Goal: Task Accomplishment & Management: Manage account settings

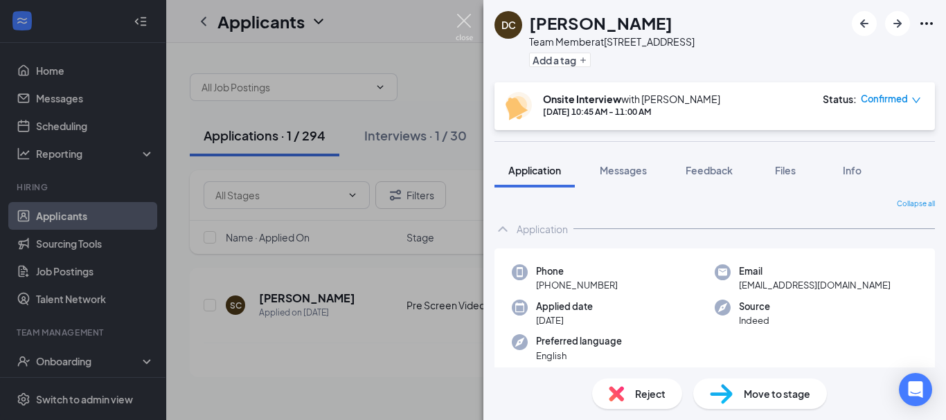
click at [463, 24] on img at bounding box center [464, 27] width 17 height 27
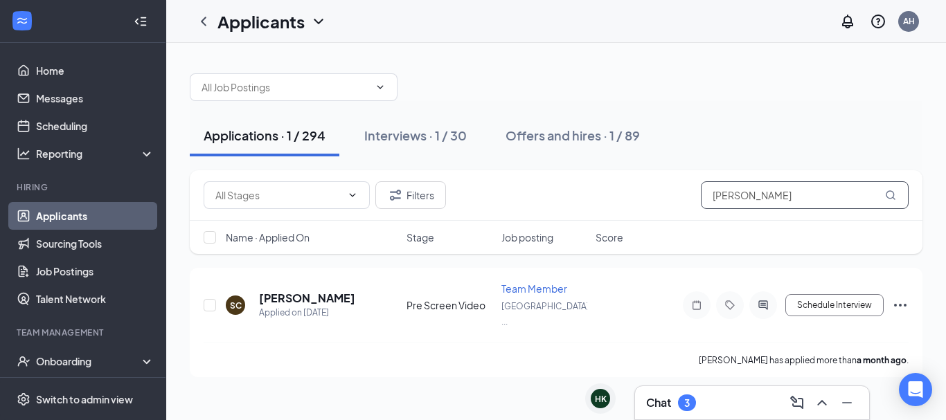
drag, startPoint x: 764, startPoint y: 195, endPoint x: 682, endPoint y: 205, distance: 83.1
drag, startPoint x: 682, startPoint y: 205, endPoint x: 629, endPoint y: 69, distance: 146.3
click at [629, 69] on div at bounding box center [556, 81] width 733 height 42
click at [775, 199] on input "[PERSON_NAME]" at bounding box center [805, 195] width 208 height 28
type input "c"
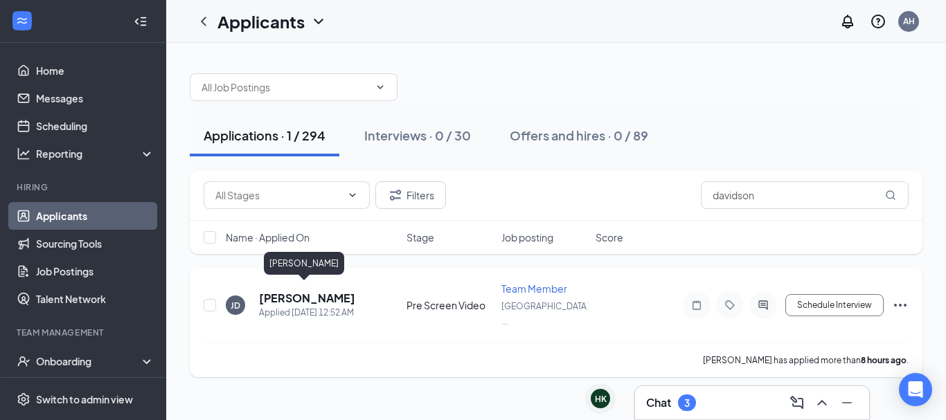
click at [292, 296] on h5 "[PERSON_NAME]" at bounding box center [307, 298] width 96 height 15
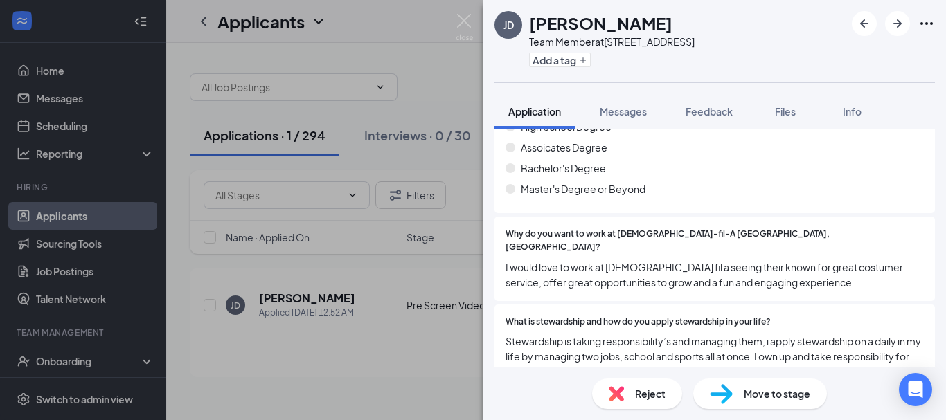
scroll to position [840, 0]
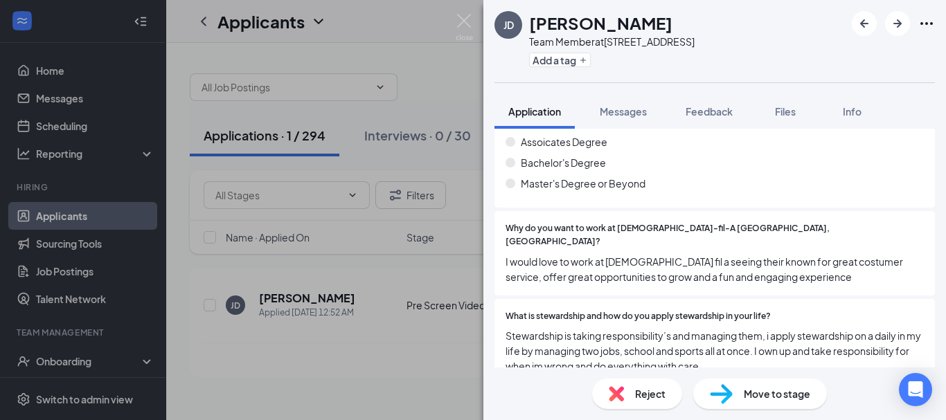
click at [771, 393] on span "Move to stage" at bounding box center [777, 394] width 66 height 15
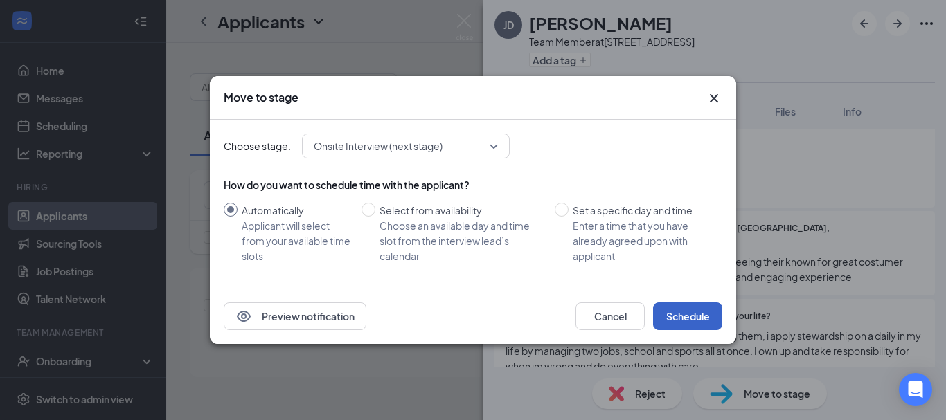
click at [698, 315] on button "Schedule" at bounding box center [687, 317] width 69 height 28
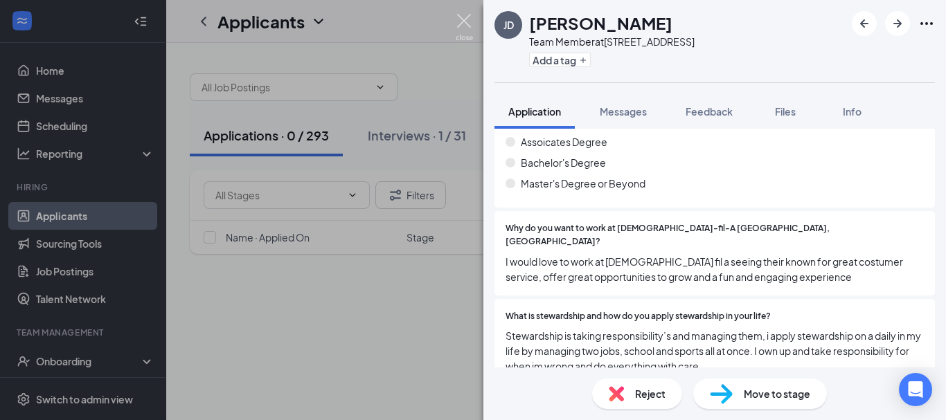
click at [464, 26] on img at bounding box center [464, 27] width 17 height 27
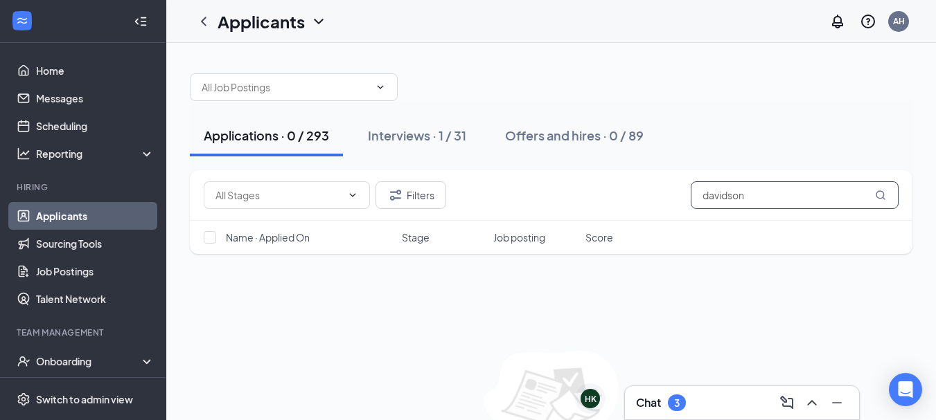
drag, startPoint x: 768, startPoint y: 191, endPoint x: 653, endPoint y: 208, distance: 116.2
click at [653, 208] on div "Filters davidson" at bounding box center [551, 195] width 695 height 28
type input "[PERSON_NAME]"
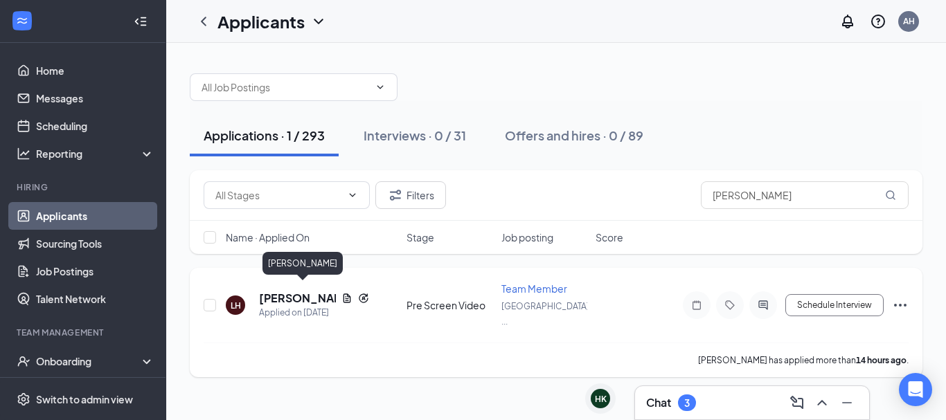
click at [316, 291] on h5 "[PERSON_NAME]" at bounding box center [297, 298] width 77 height 15
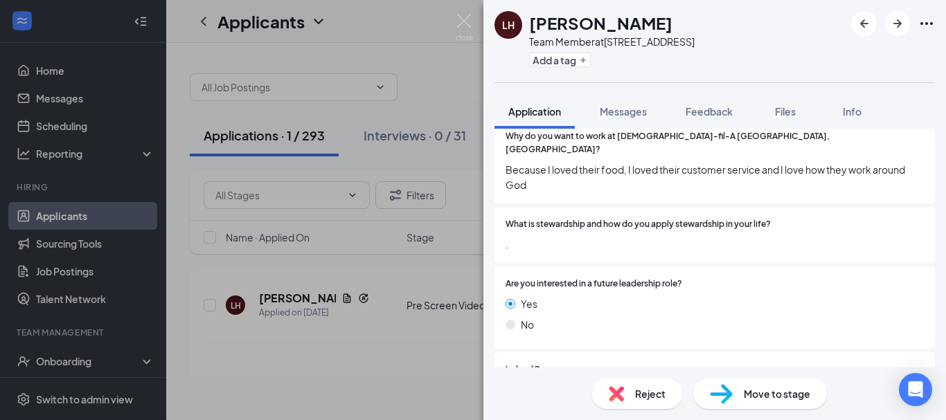
scroll to position [843, 0]
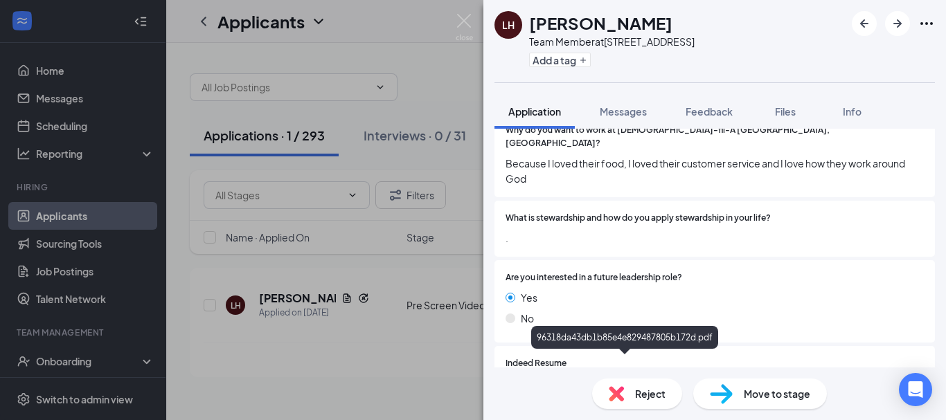
click at [638, 384] on div "96318da43db1b85e4e829487805b172d.pdf" at bounding box center [628, 389] width 194 height 11
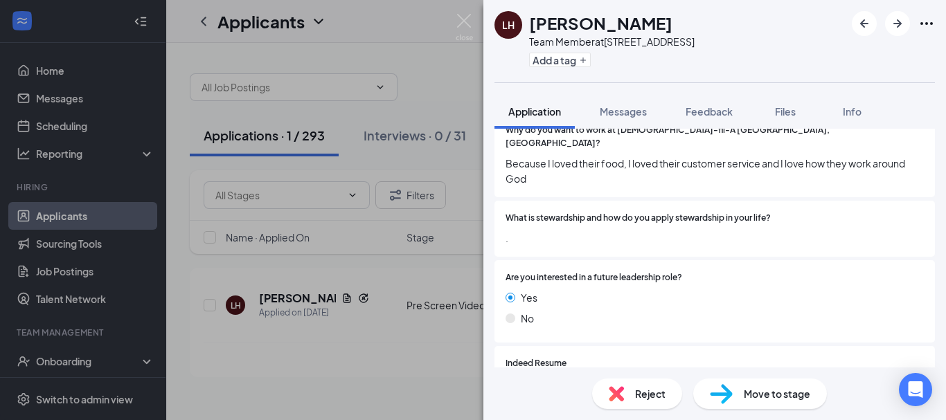
click at [639, 387] on span "Reject" at bounding box center [650, 394] width 30 height 15
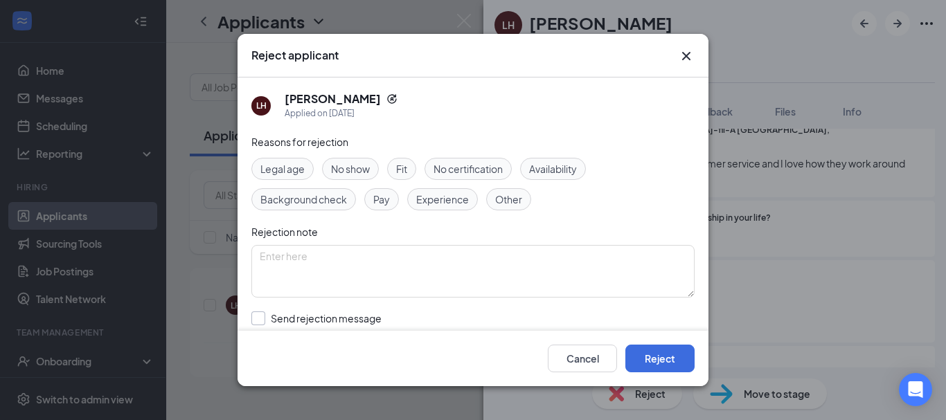
click at [257, 323] on input "Send rejection message If unchecked, the applicant will not receive a rejection…" at bounding box center [408, 327] width 315 height 30
checkbox input "true"
click at [657, 360] on button "Reject" at bounding box center [660, 359] width 69 height 28
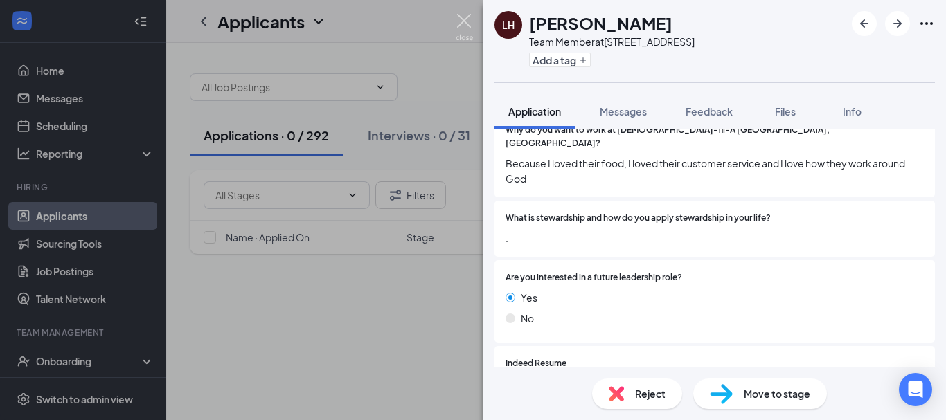
click at [463, 17] on img at bounding box center [464, 27] width 17 height 27
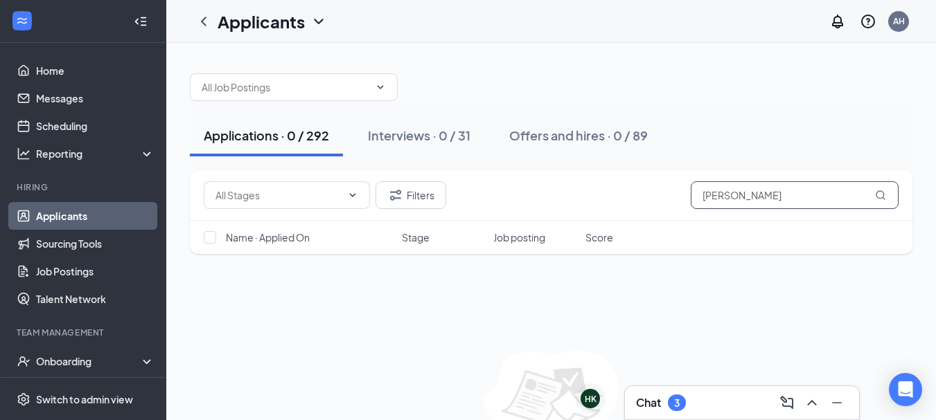
drag, startPoint x: 830, startPoint y: 200, endPoint x: 628, endPoint y: 209, distance: 201.7
click at [628, 209] on div "Filters [PERSON_NAME]" at bounding box center [551, 195] width 695 height 28
type input "[PERSON_NAME]"
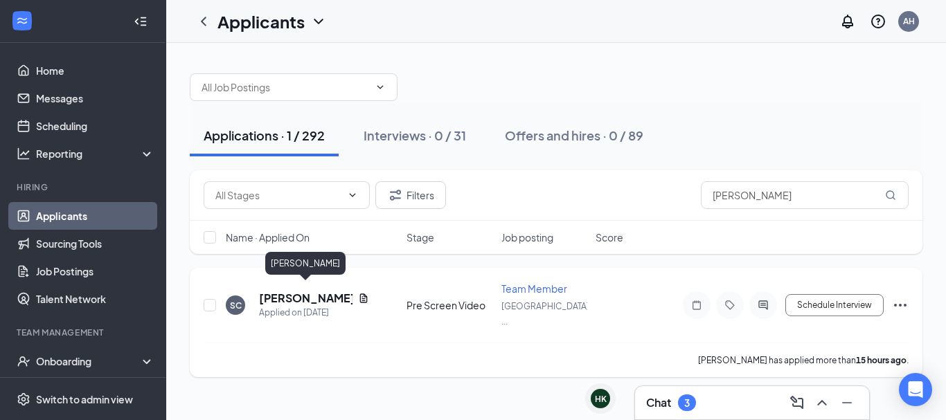
click at [335, 293] on h5 "[PERSON_NAME]" at bounding box center [306, 298] width 94 height 15
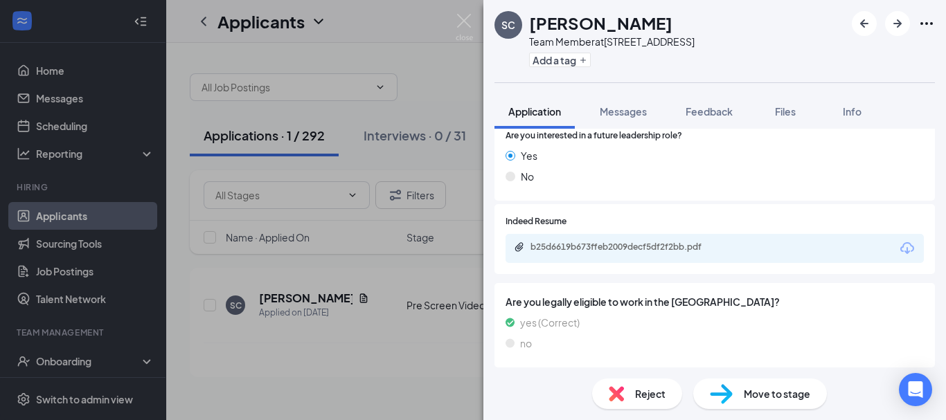
scroll to position [950, 0]
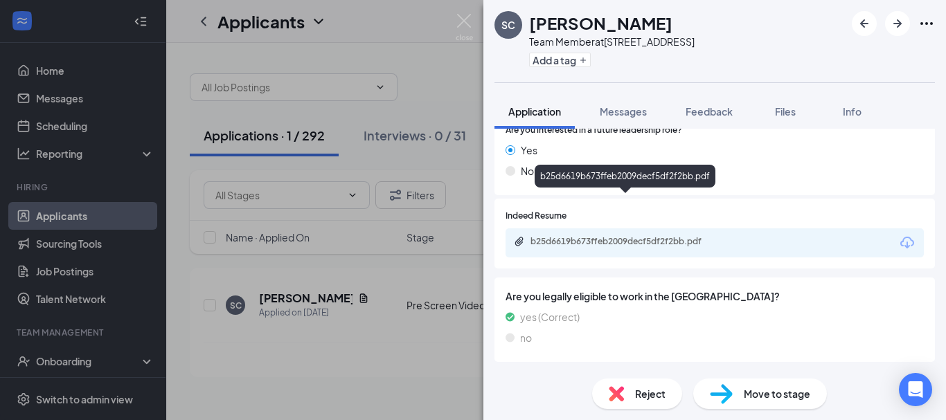
click at [706, 236] on div "b25d6619b673ffeb2009decf5df2f2bb.pdf" at bounding box center [628, 241] width 194 height 11
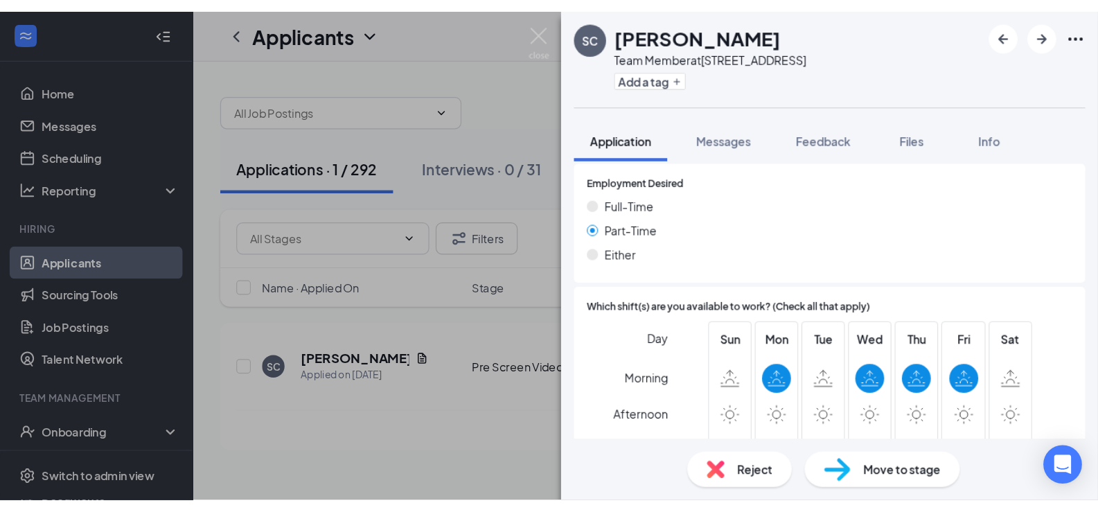
scroll to position [1376, 0]
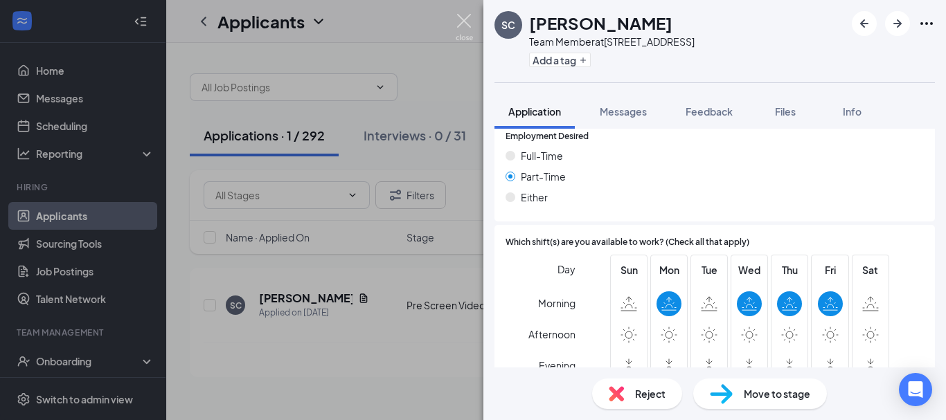
click at [468, 26] on img at bounding box center [464, 27] width 17 height 27
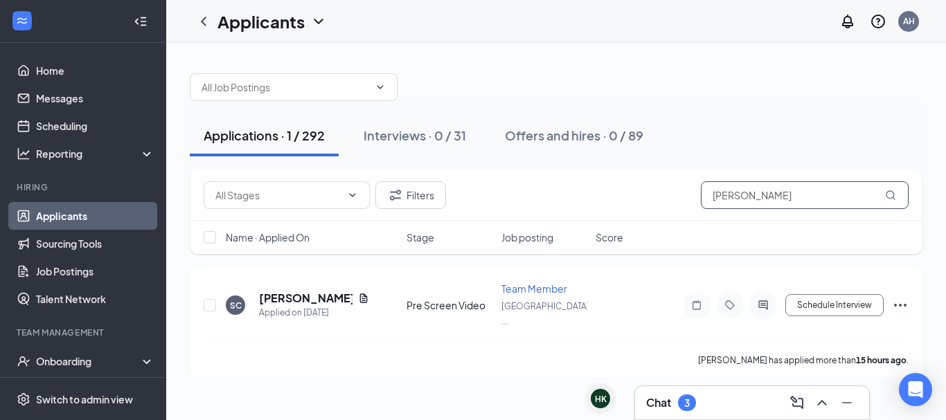
drag, startPoint x: 815, startPoint y: 199, endPoint x: 637, endPoint y: 193, distance: 178.8
click at [637, 193] on div "Filters [PERSON_NAME]" at bounding box center [556, 195] width 705 height 28
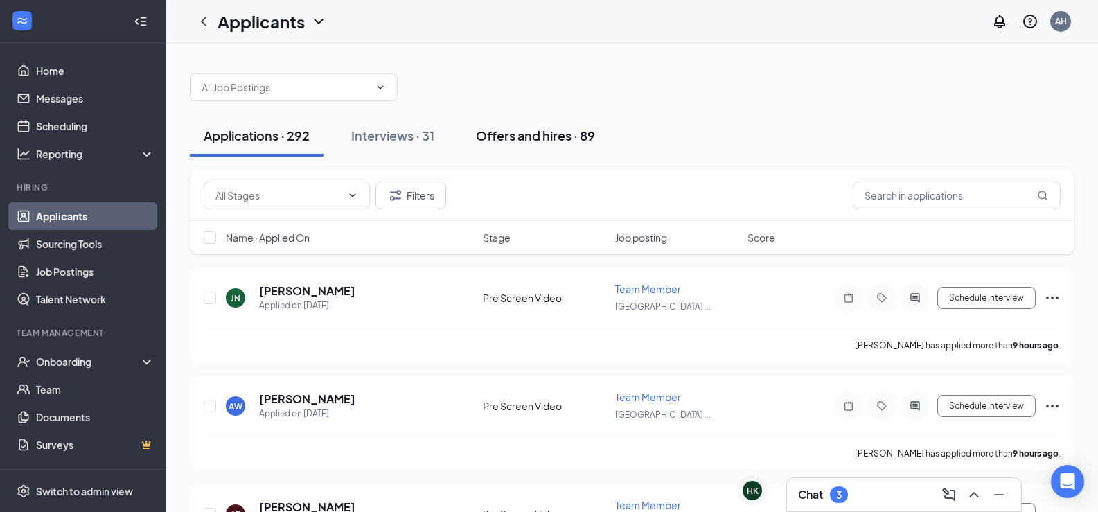
click at [576, 139] on div "Offers and hires · 89" at bounding box center [535, 135] width 119 height 17
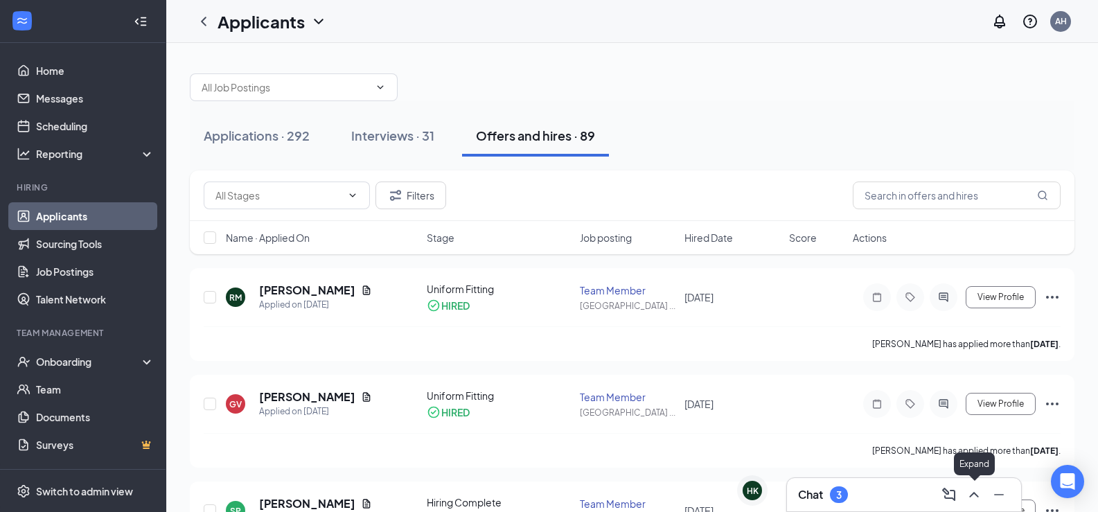
click at [946, 420] on icon "ChevronUp" at bounding box center [974, 494] width 17 height 17
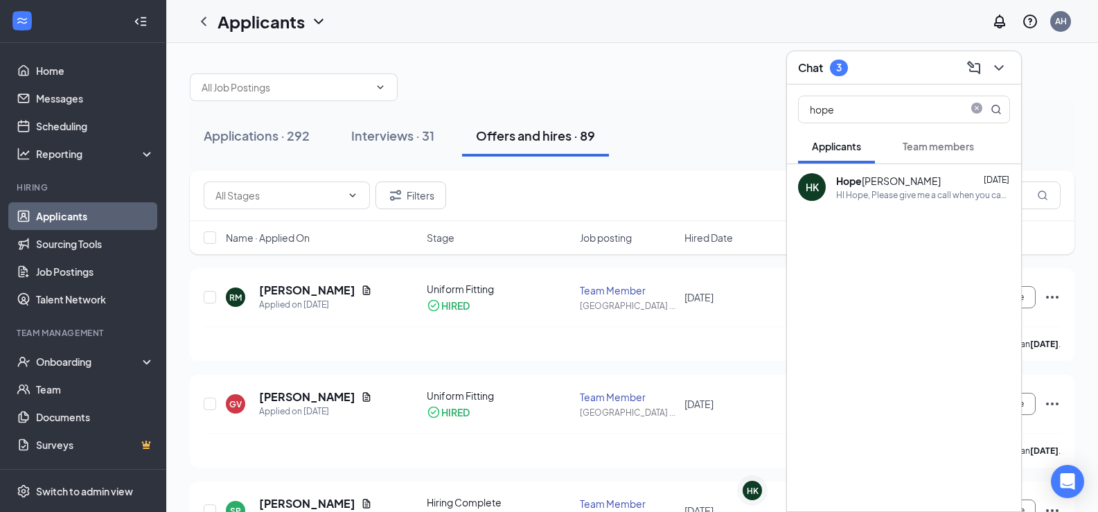
click at [946, 145] on span "Team members" at bounding box center [938, 146] width 71 height 12
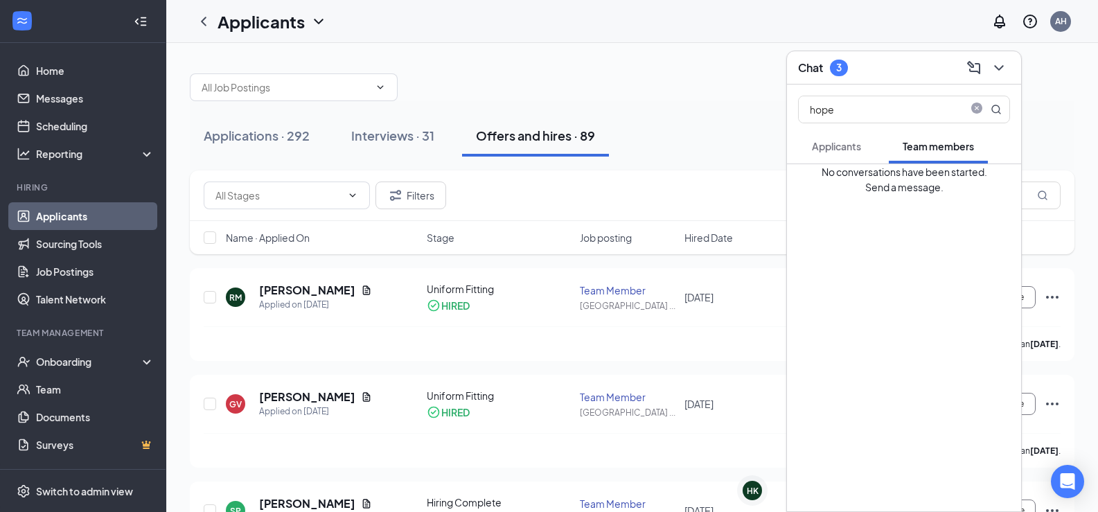
click at [840, 149] on span "Applicants" at bounding box center [836, 146] width 49 height 12
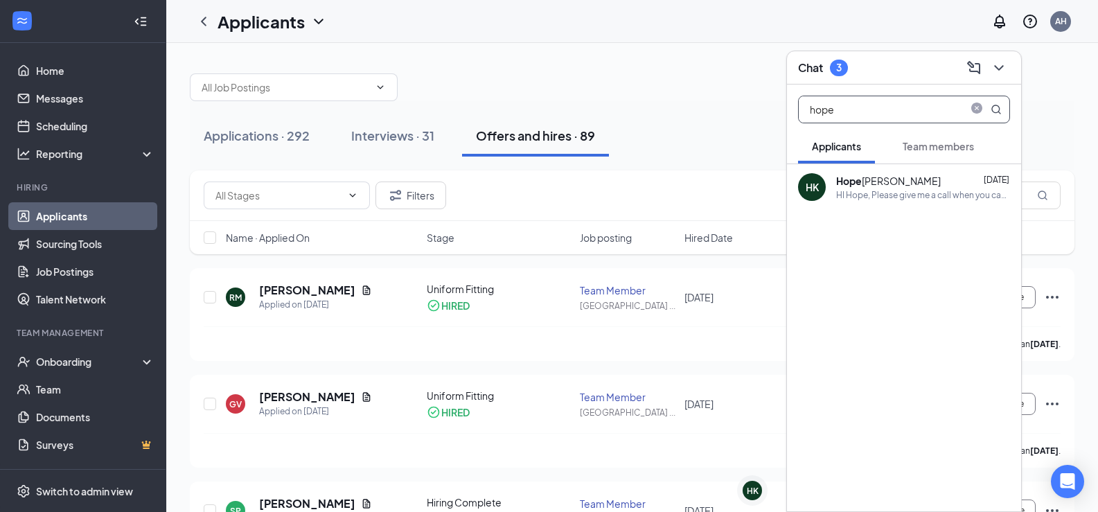
drag, startPoint x: 903, startPoint y: 111, endPoint x: 777, endPoint y: 122, distance: 127.2
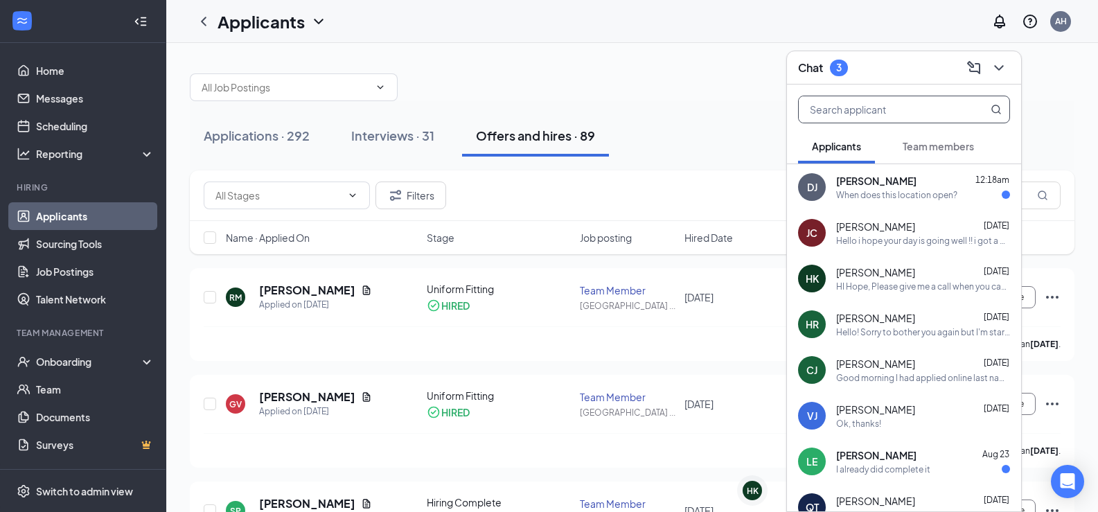
click at [890, 184] on span "[PERSON_NAME]" at bounding box center [876, 181] width 80 height 14
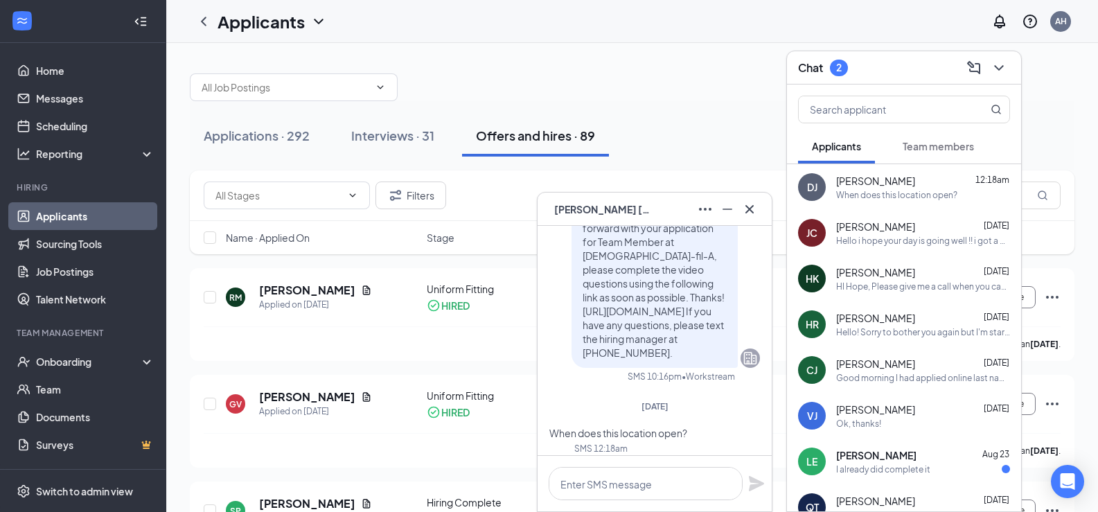
click at [934, 227] on div "Jnysha [PERSON_NAME] [DATE]" at bounding box center [923, 227] width 174 height 14
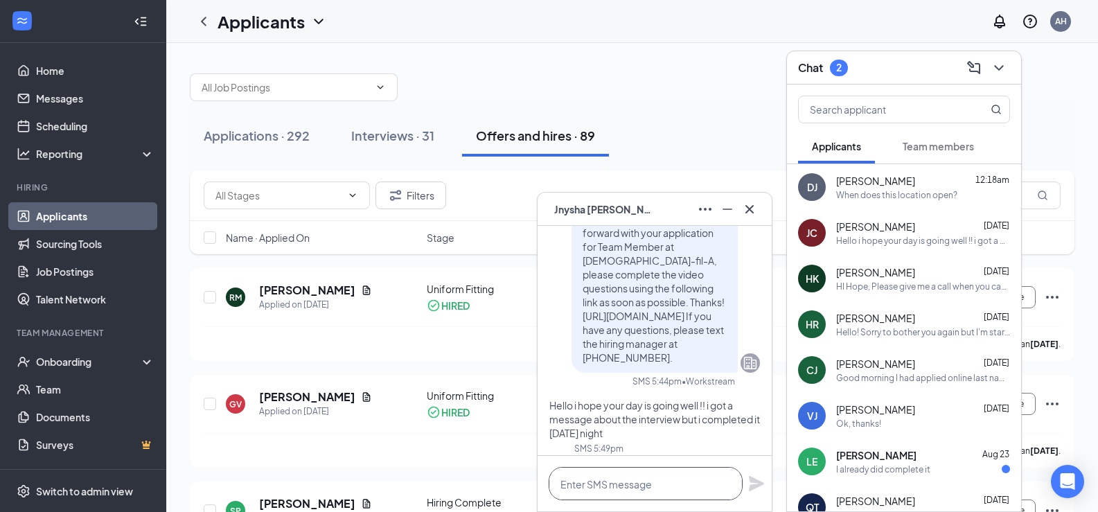
click at [632, 420] on textarea at bounding box center [646, 483] width 194 height 33
type textarea "Thank you!"
click at [759, 420] on icon "Plane" at bounding box center [756, 483] width 17 height 17
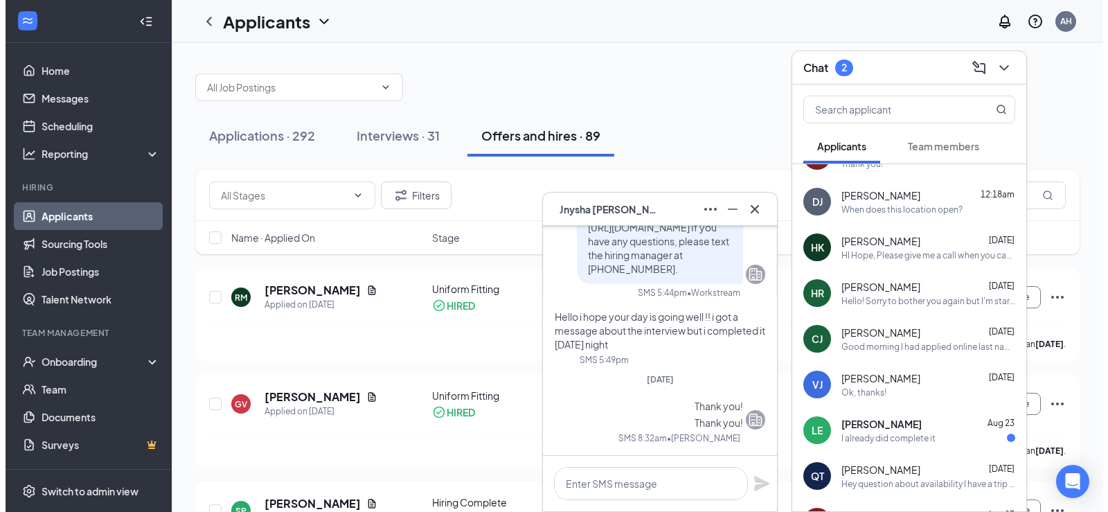
scroll to position [0, 0]
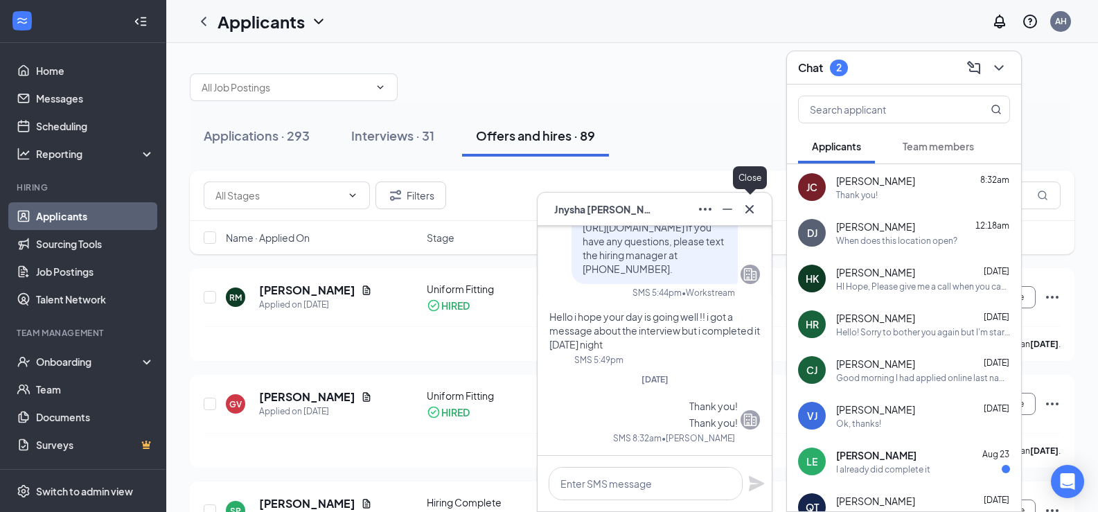
click at [754, 214] on icon "Cross" at bounding box center [749, 209] width 17 height 17
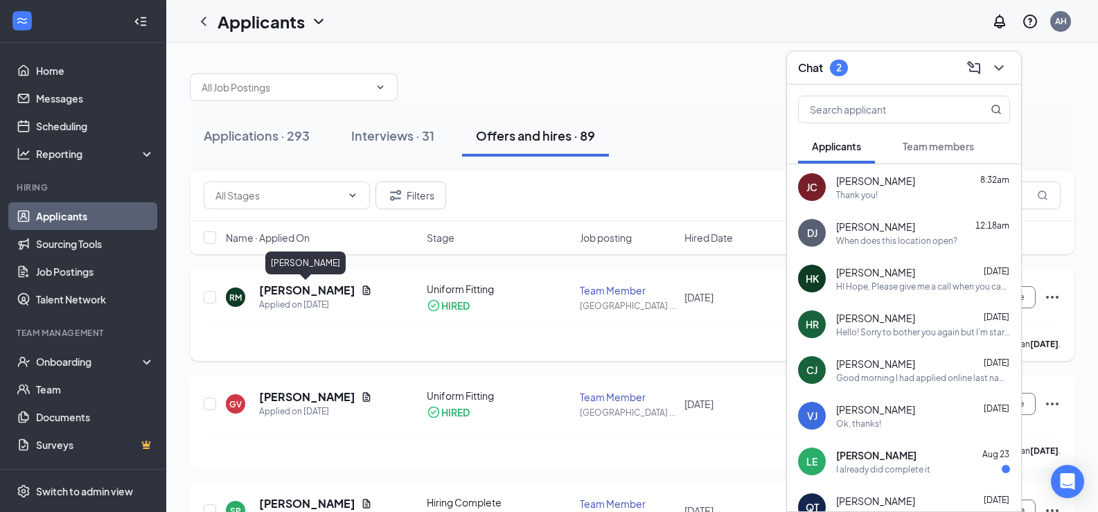
click at [333, 290] on h5 "[PERSON_NAME]" at bounding box center [307, 290] width 96 height 15
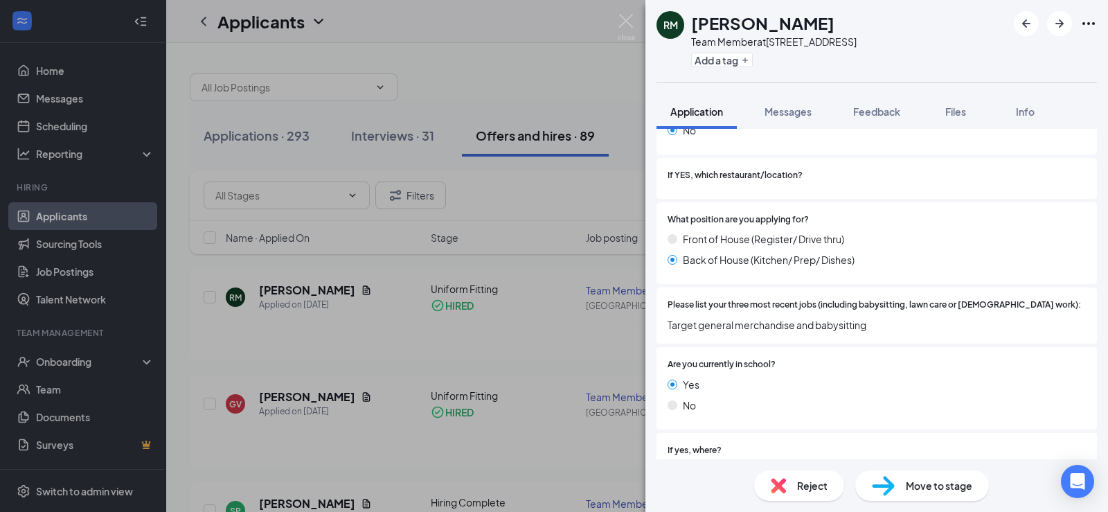
scroll to position [371, 0]
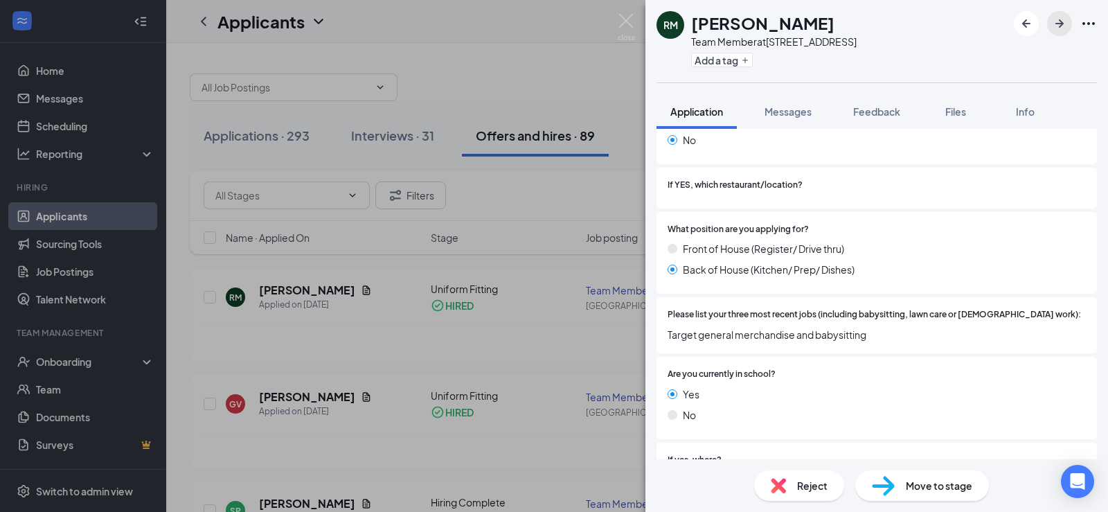
click at [946, 21] on icon "ArrowRight" at bounding box center [1060, 23] width 17 height 17
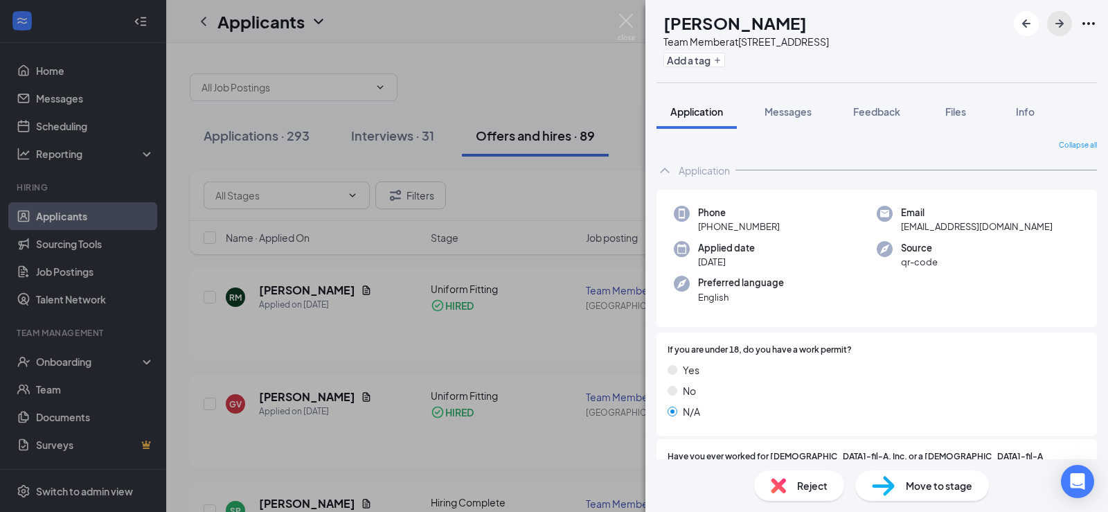
click at [946, 25] on icon "ArrowRight" at bounding box center [1060, 23] width 17 height 17
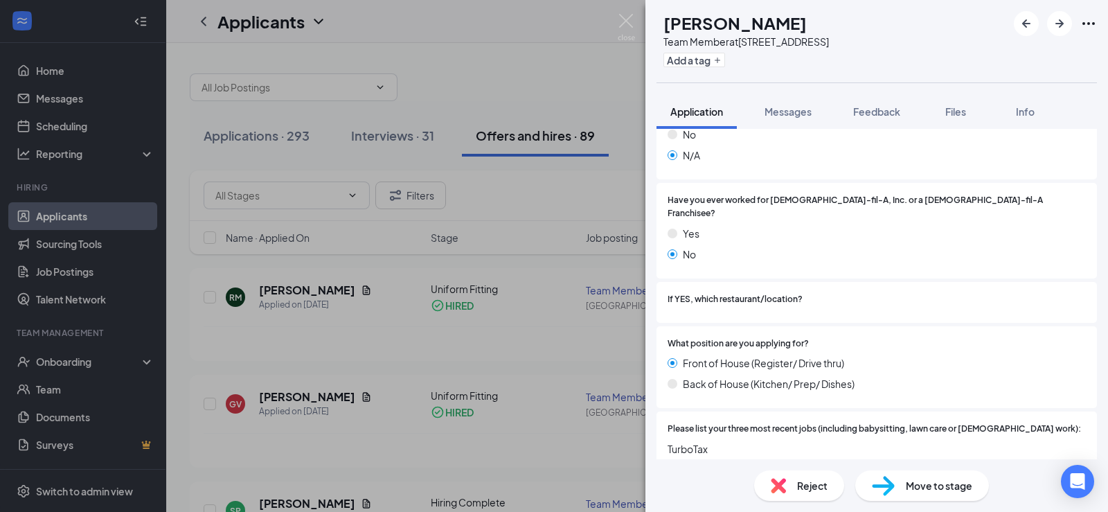
scroll to position [267, 0]
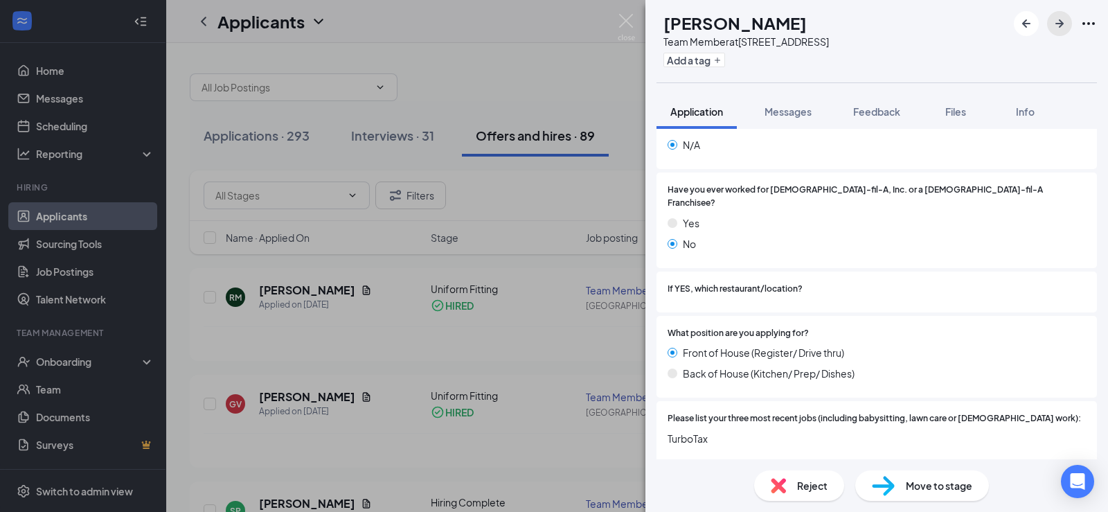
drag, startPoint x: 1063, startPoint y: 23, endPoint x: 0, endPoint y: 218, distance: 1080.3
click at [946, 23] on icon "ArrowRight" at bounding box center [1060, 23] width 8 height 8
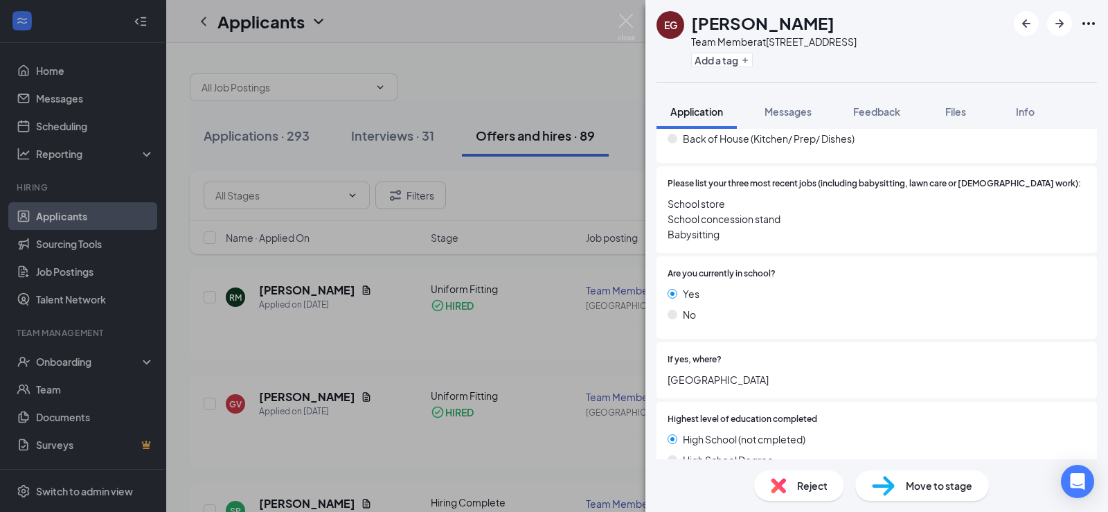
scroll to position [514, 0]
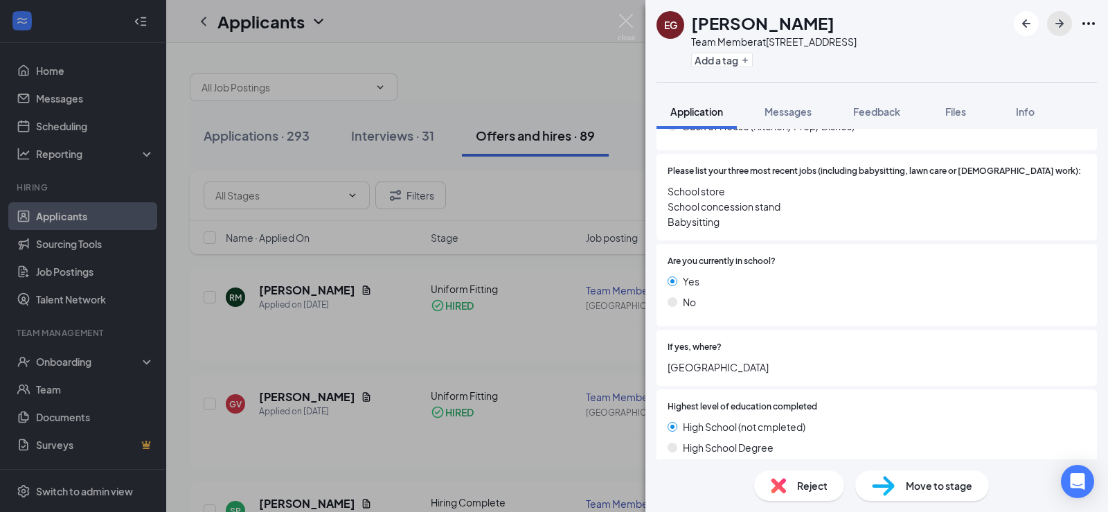
click at [946, 22] on icon "ArrowRight" at bounding box center [1060, 23] width 17 height 17
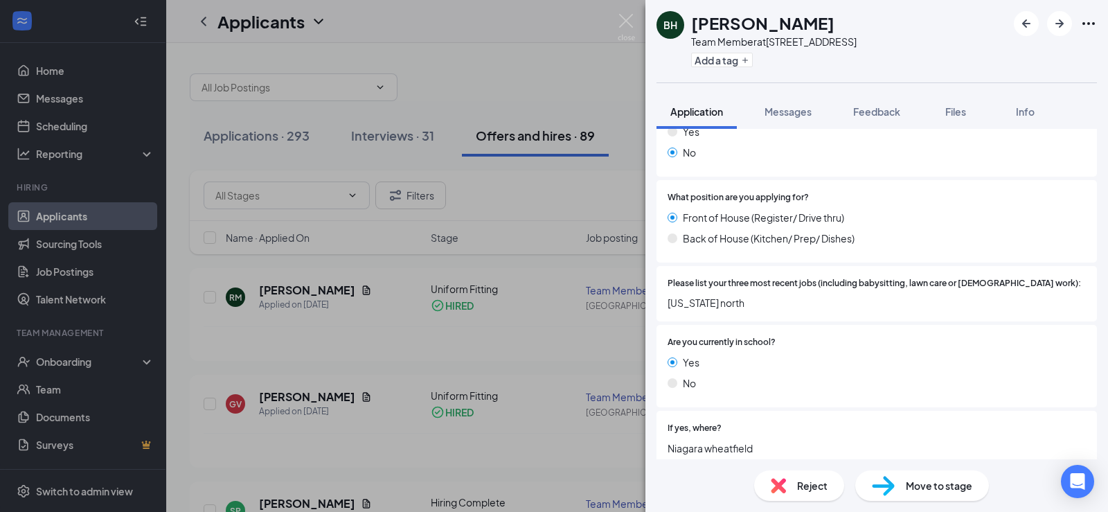
scroll to position [368, 0]
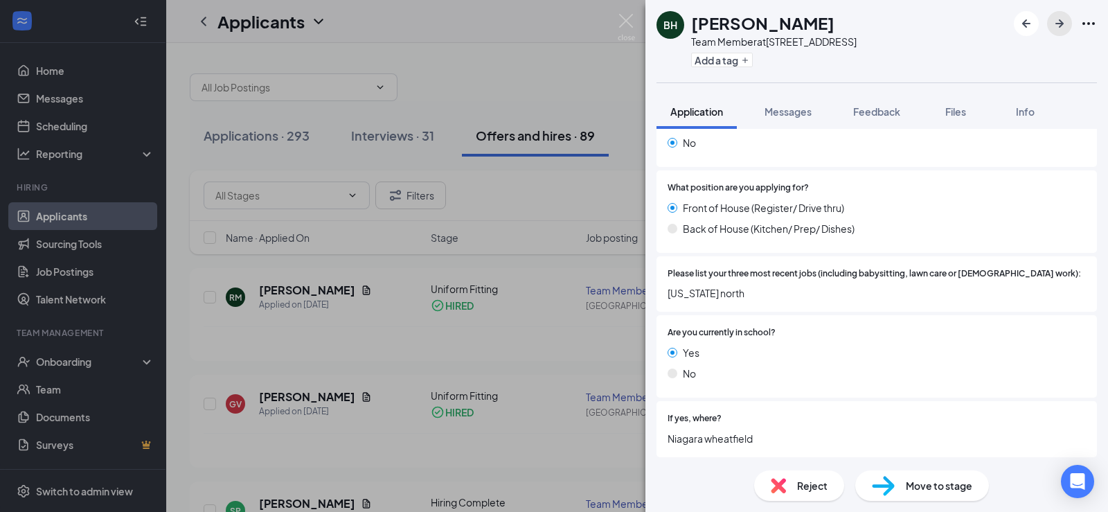
drag, startPoint x: 1063, startPoint y: 23, endPoint x: 179, endPoint y: 323, distance: 933.4
click at [946, 23] on icon "ArrowRight" at bounding box center [1060, 23] width 8 height 8
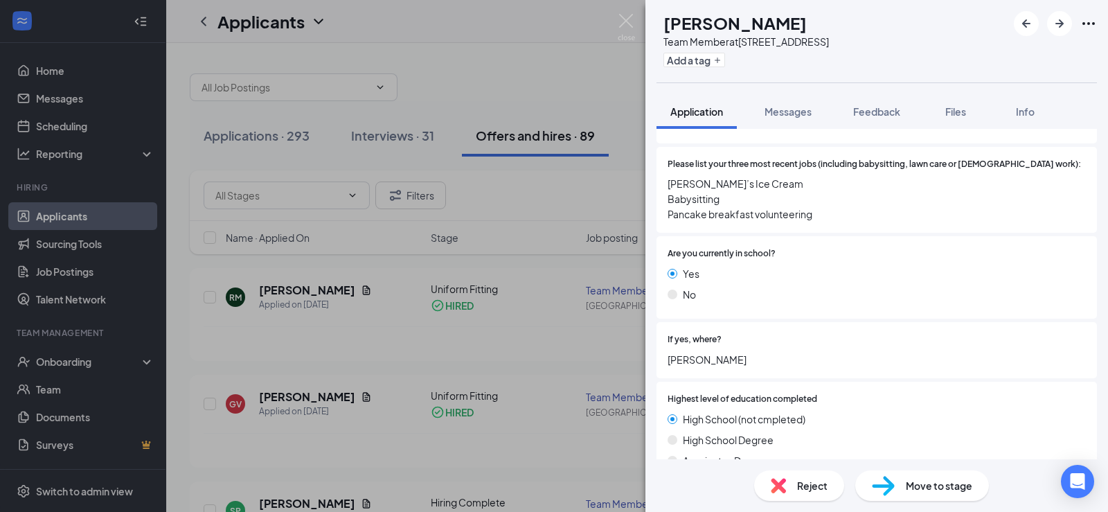
scroll to position [516, 0]
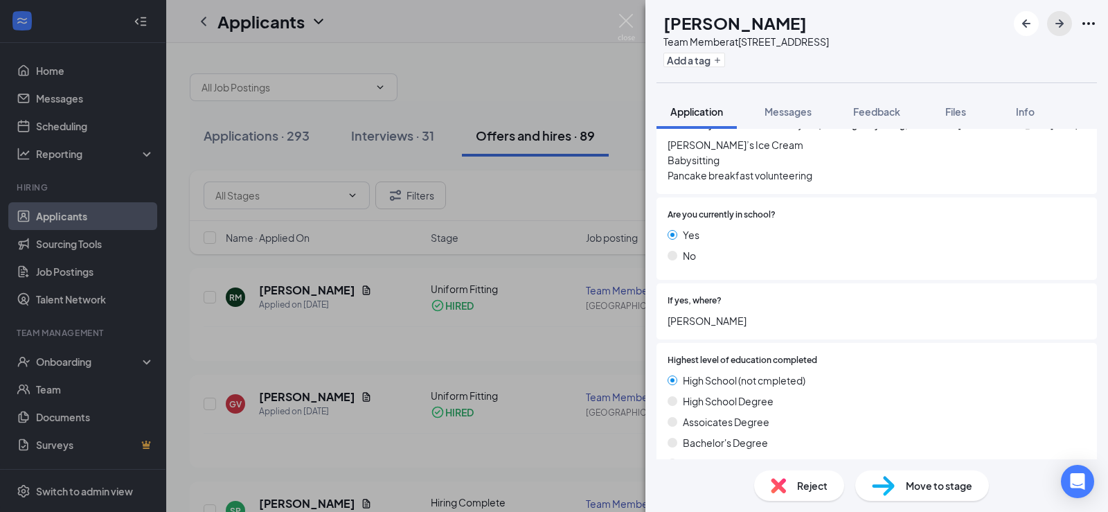
click at [946, 17] on icon "ArrowRight" at bounding box center [1060, 23] width 17 height 17
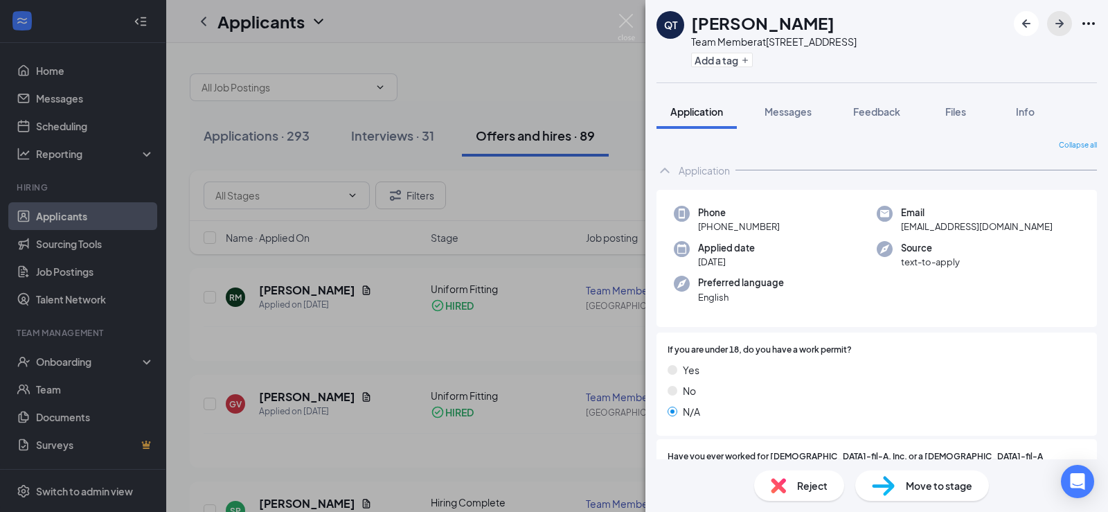
click at [946, 29] on button "button" at bounding box center [1059, 23] width 25 height 25
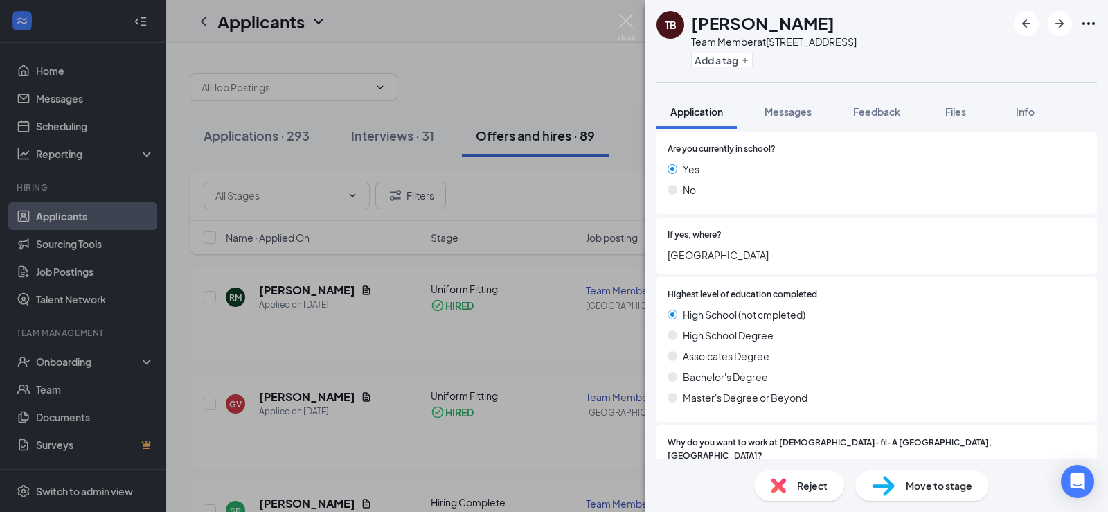
scroll to position [612, 0]
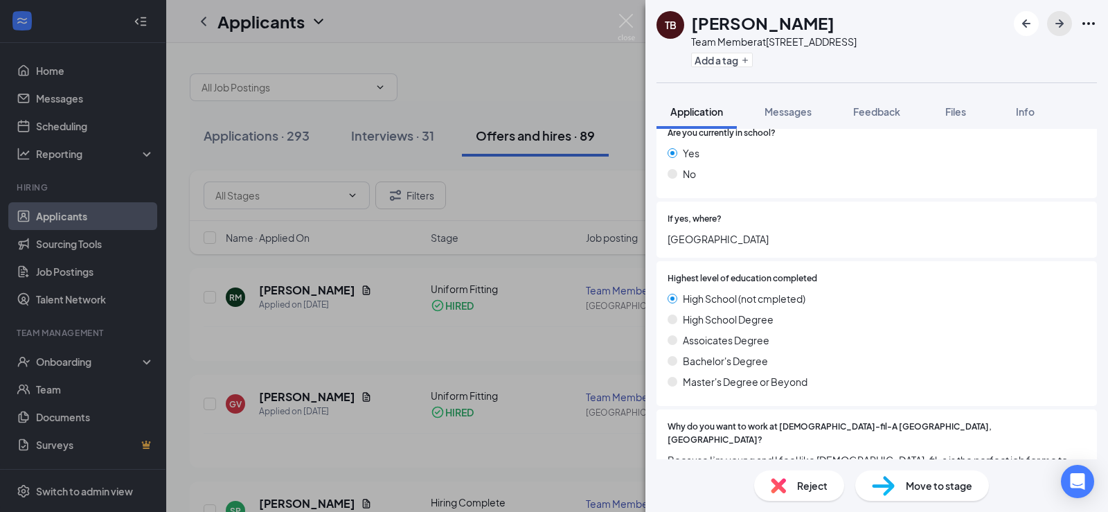
click at [946, 26] on icon "ArrowRight" at bounding box center [1060, 23] width 17 height 17
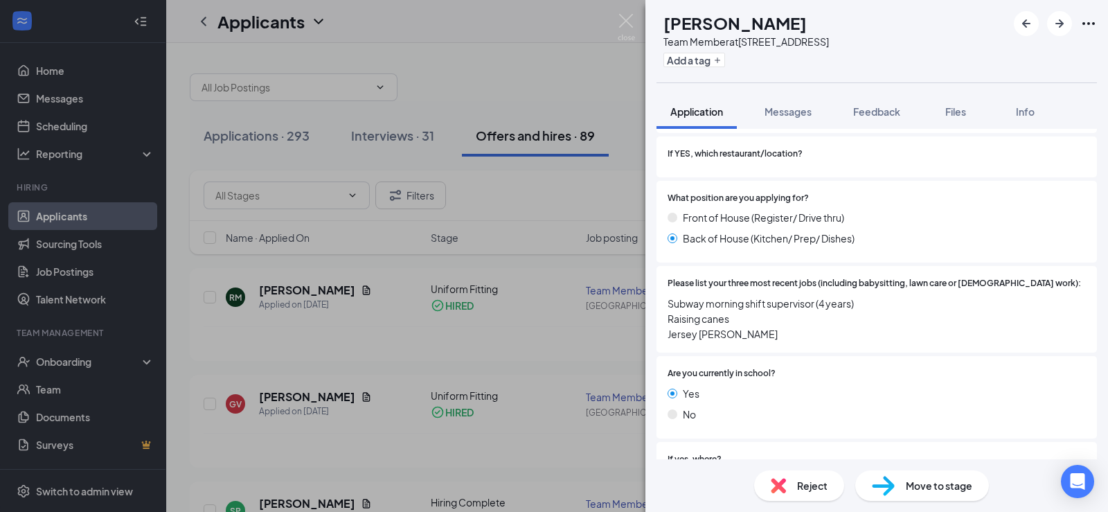
scroll to position [411, 0]
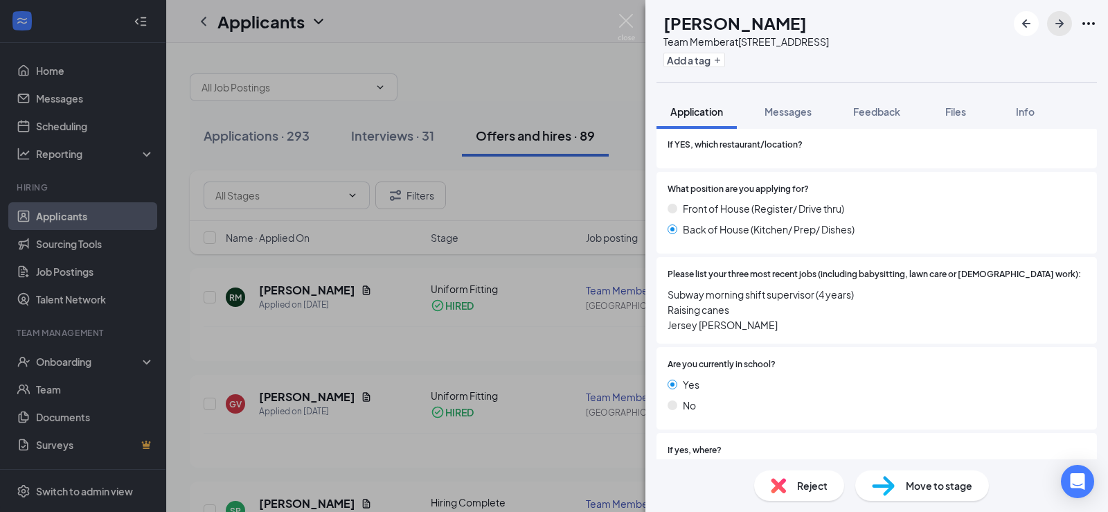
click at [946, 26] on icon "ArrowRight" at bounding box center [1060, 23] width 17 height 17
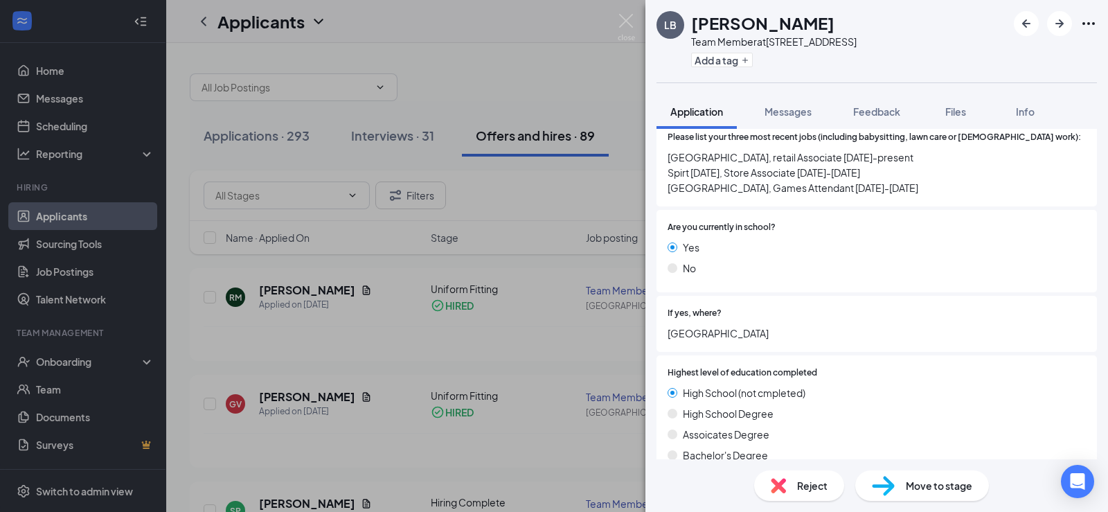
scroll to position [552, 0]
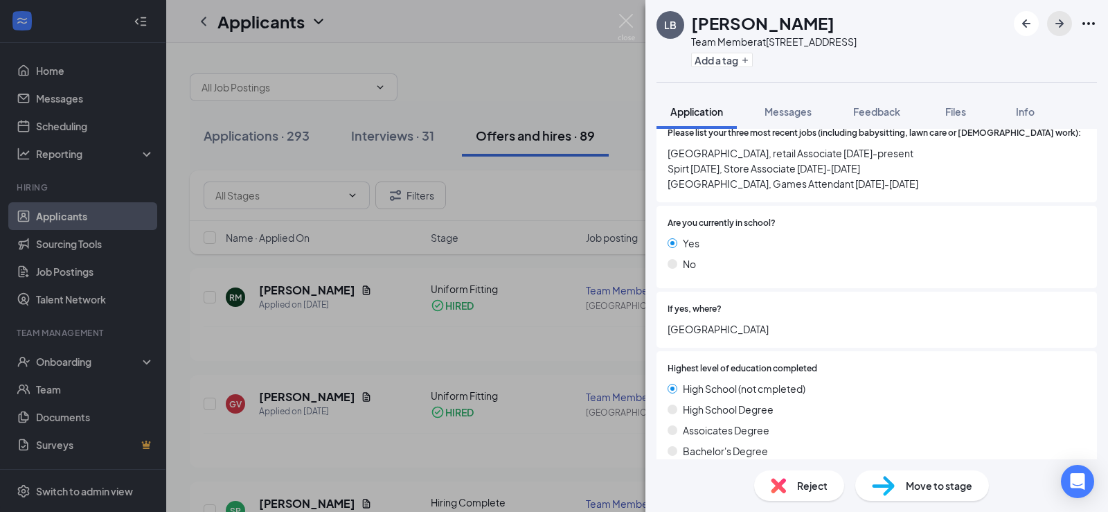
click at [946, 26] on icon "ArrowRight" at bounding box center [1060, 23] width 17 height 17
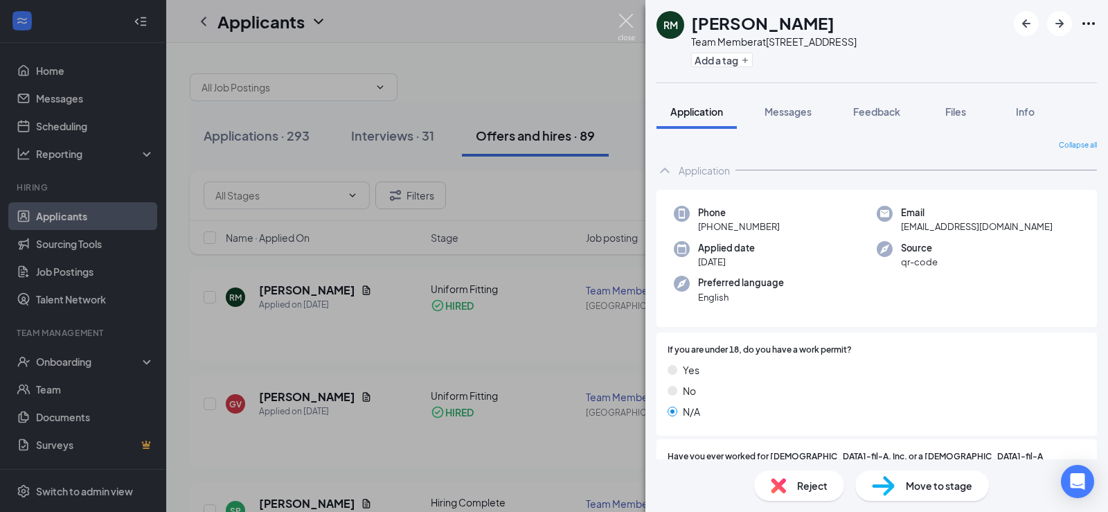
click at [621, 19] on img at bounding box center [626, 27] width 17 height 27
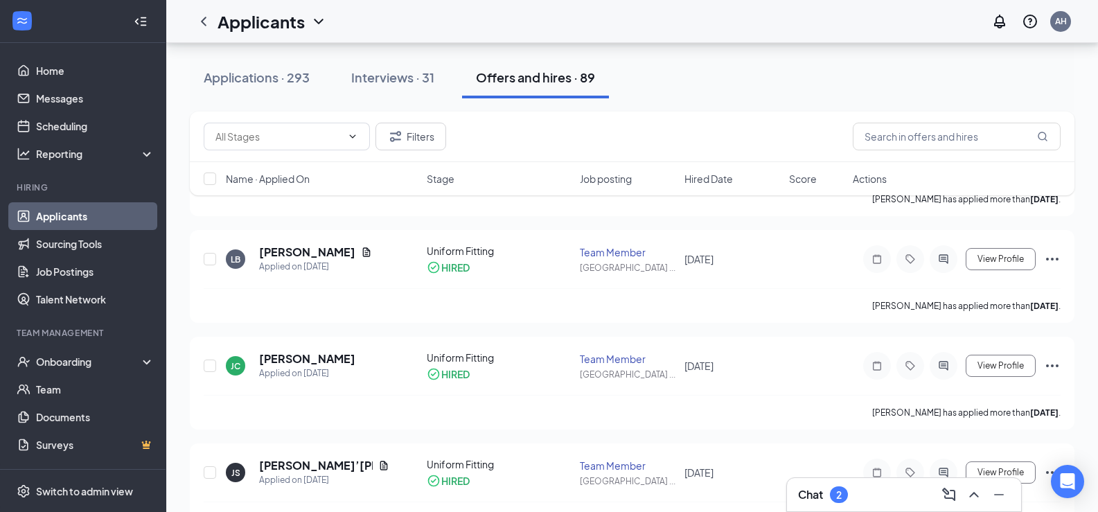
scroll to position [1227, 0]
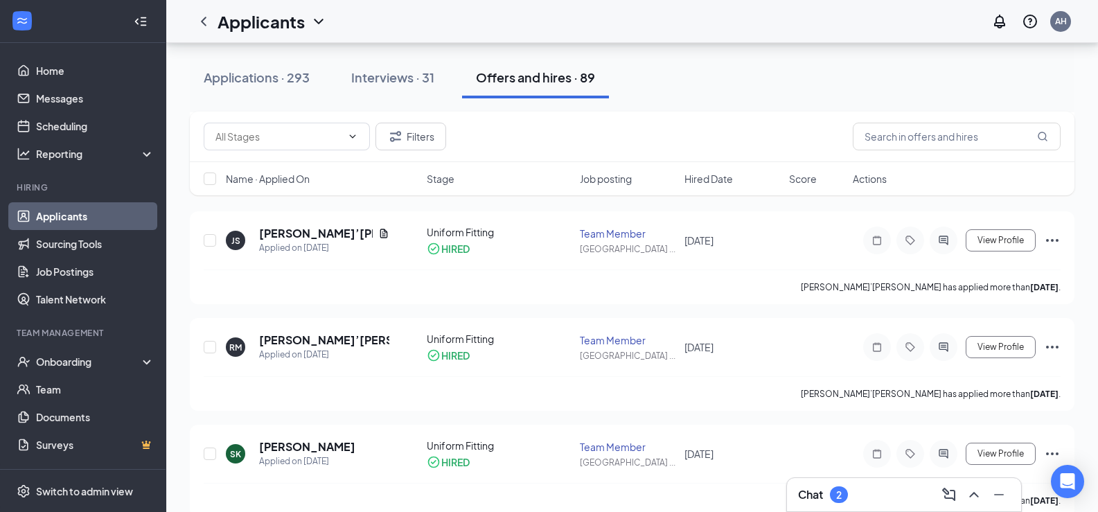
click at [860, 420] on div "Chat 2" at bounding box center [904, 495] width 212 height 22
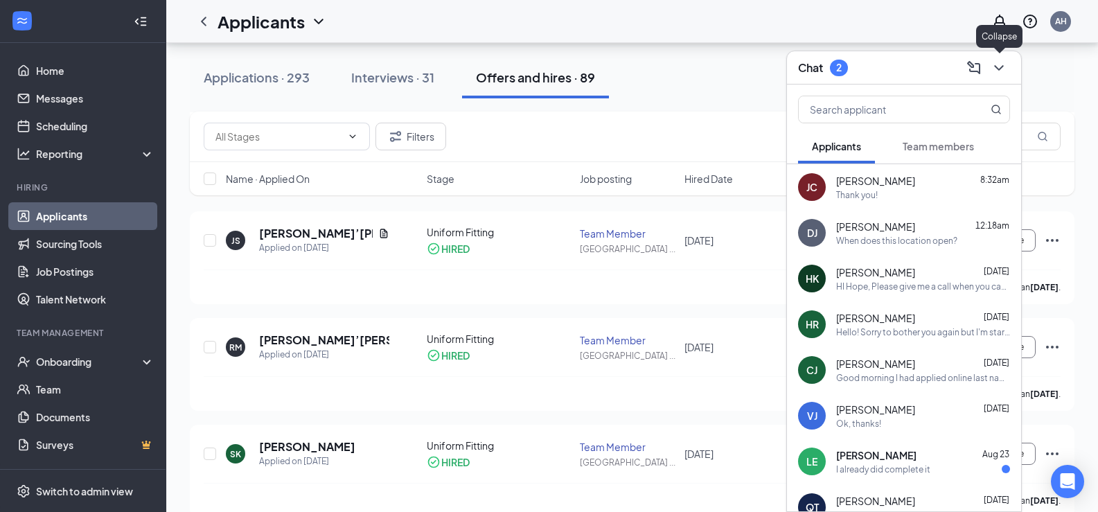
click at [946, 69] on icon "ChevronDown" at bounding box center [999, 68] width 17 height 17
